Goal: Task Accomplishment & Management: Manage account settings

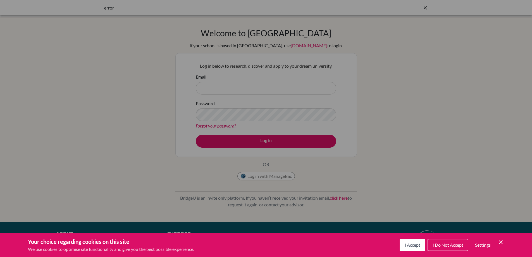
click at [412, 246] on span "I Accept" at bounding box center [413, 244] width 16 height 5
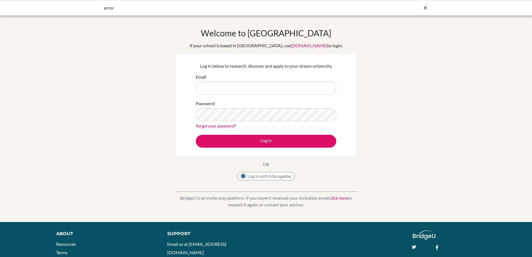
click at [408, 148] on div "Welcome to BridgeU If your school is based in China, use app.bridge-u.com.cn to…" at bounding box center [266, 119] width 532 height 183
click at [277, 66] on p "Log in below to research, discover and apply to your dream university." at bounding box center [266, 66] width 141 height 7
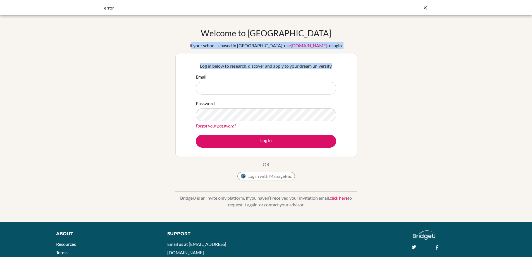
drag, startPoint x: 317, startPoint y: 59, endPoint x: 200, endPoint y: 31, distance: 120.4
click at [200, 31] on div "Welcome to BridgeU If your school is based in China, use app.bridge-u.com.cn to…" at bounding box center [266, 105] width 182 height 155
click at [154, 45] on div "Welcome to BridgeU If your school is based in China, use app.bridge-u.com.cn to…" at bounding box center [266, 119] width 532 height 183
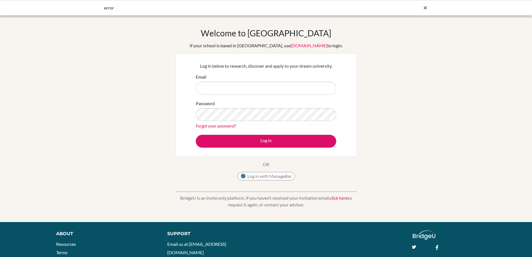
click at [426, 5] on icon at bounding box center [426, 8] width 6 height 6
click at [433, 47] on div "Welcome to BridgeU If your school is based in China, use app.bridge-u.com.cn to…" at bounding box center [266, 119] width 532 height 183
click at [24, 8] on img at bounding box center [17, 8] width 22 height 9
click at [437, 67] on div "Welcome to BridgeU If your school is based in China, use app.bridge-u.com.cn to…" at bounding box center [266, 119] width 532 height 183
click at [298, 88] on input "Email" at bounding box center [266, 88] width 141 height 13
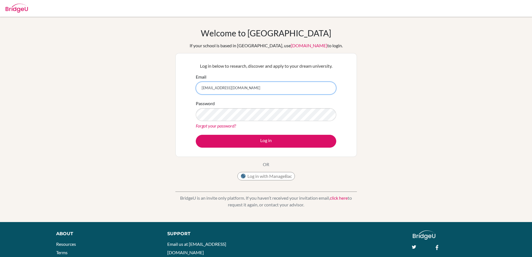
type input "[EMAIL_ADDRESS][DOMAIN_NAME]"
click at [196, 135] on button "Log in" at bounding box center [266, 141] width 141 height 13
click at [425, 8] on icon at bounding box center [426, 8] width 6 height 6
click at [433, 102] on div "Welcome to [GEOGRAPHIC_DATA] If your school is based in [GEOGRAPHIC_DATA], use …" at bounding box center [266, 119] width 532 height 183
click at [159, 22] on div "Welcome to [GEOGRAPHIC_DATA] If your school is based in [GEOGRAPHIC_DATA], use …" at bounding box center [266, 119] width 532 height 205
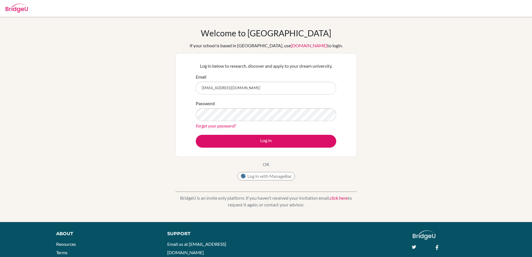
click at [382, 61] on div "Welcome to [GEOGRAPHIC_DATA] If your school is based in [GEOGRAPHIC_DATA], use …" at bounding box center [266, 119] width 532 height 183
click at [161, 23] on div "Welcome to [GEOGRAPHIC_DATA] If your school is based in [GEOGRAPHIC_DATA], use …" at bounding box center [266, 119] width 532 height 205
